Goal: Check status: Check status

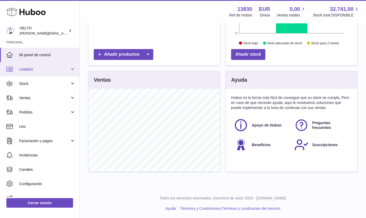
scroll to position [129, 0]
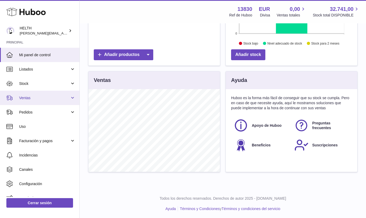
click at [37, 93] on link "Ventas" at bounding box center [39, 98] width 79 height 14
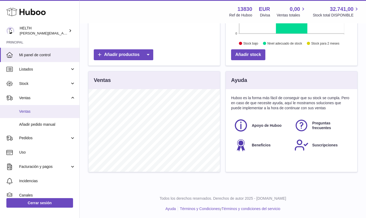
click at [37, 108] on link "Ventas" at bounding box center [39, 111] width 79 height 13
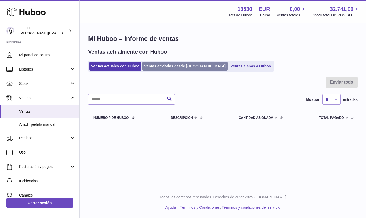
click at [168, 66] on link "Ventas enviadas desde [GEOGRAPHIC_DATA]" at bounding box center [184, 66] width 85 height 9
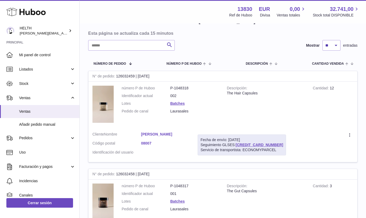
scroll to position [54, 0]
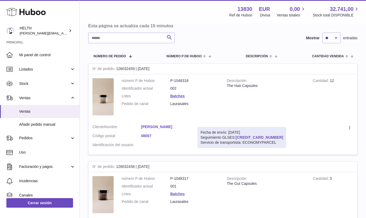
click at [255, 135] on link "[CREDIT_CARD_NUMBER]" at bounding box center [260, 137] width 48 height 4
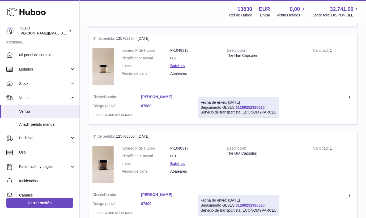
scroll to position [674, 0]
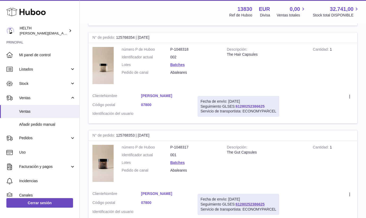
click at [251, 104] on link "61280252386625" at bounding box center [250, 106] width 29 height 4
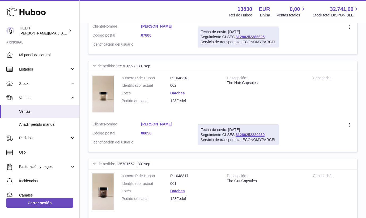
scroll to position [844, 0]
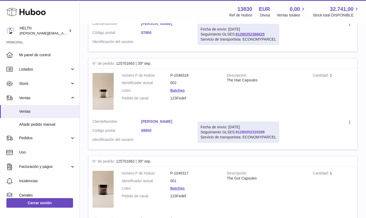
click at [251, 130] on link "61280252220289" at bounding box center [250, 132] width 29 height 4
